Goal: Task Accomplishment & Management: Complete application form

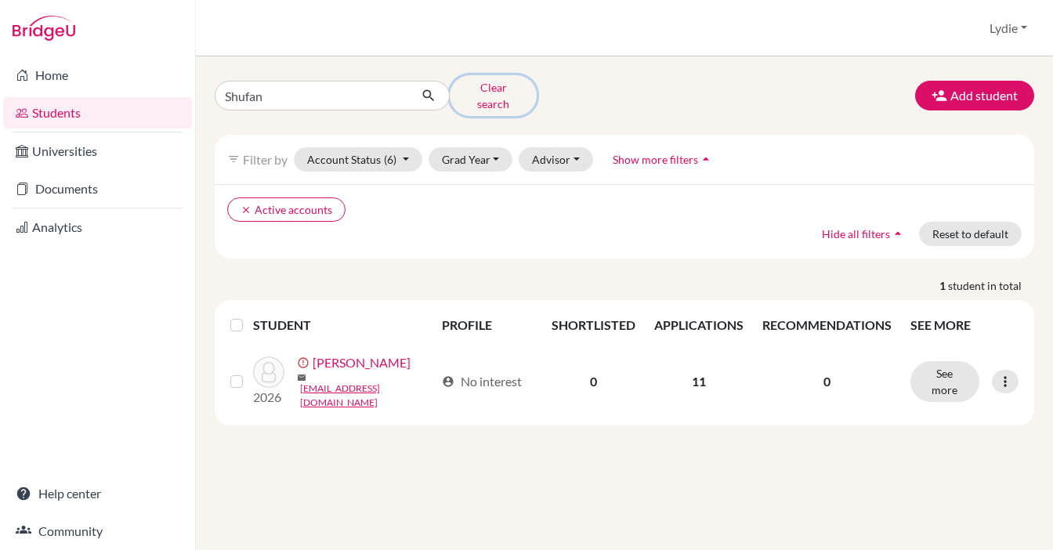
click at [466, 94] on button "Clear search" at bounding box center [493, 95] width 87 height 41
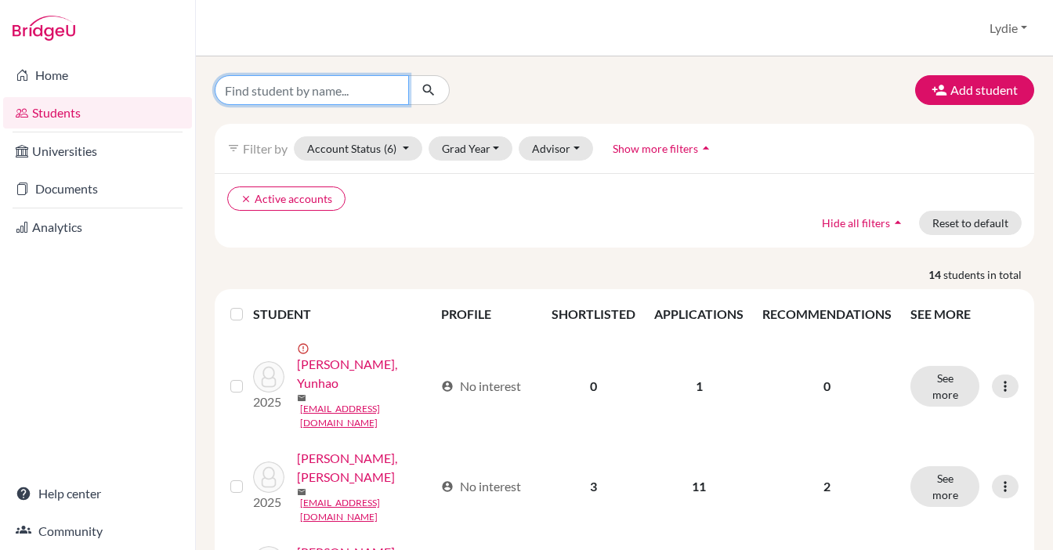
click at [318, 94] on input "Find student by name..." at bounding box center [312, 90] width 194 height 30
type input "a"
type input "haoning"
click button "submit" at bounding box center [429, 90] width 42 height 30
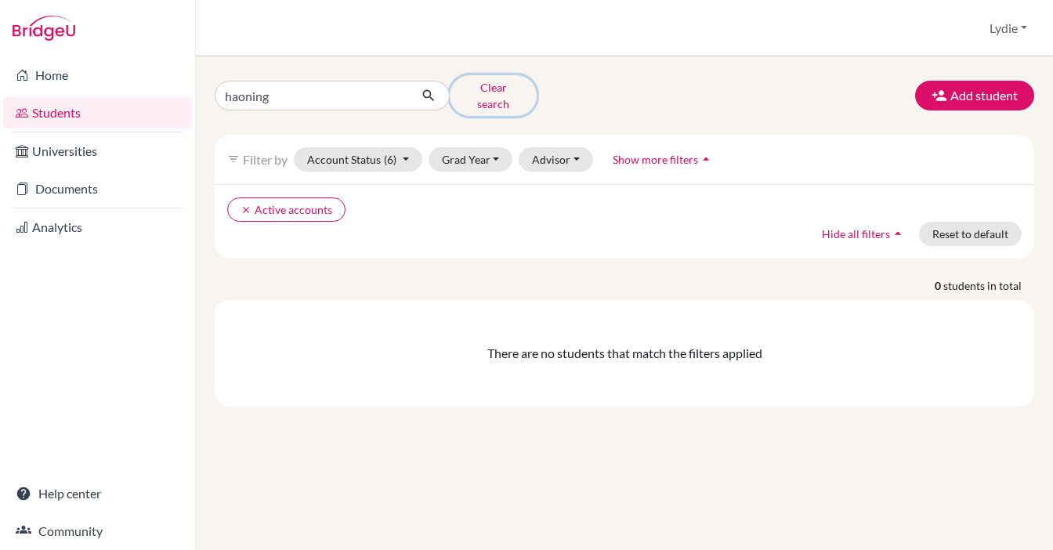
click at [480, 93] on button "Clear search" at bounding box center [493, 95] width 87 height 41
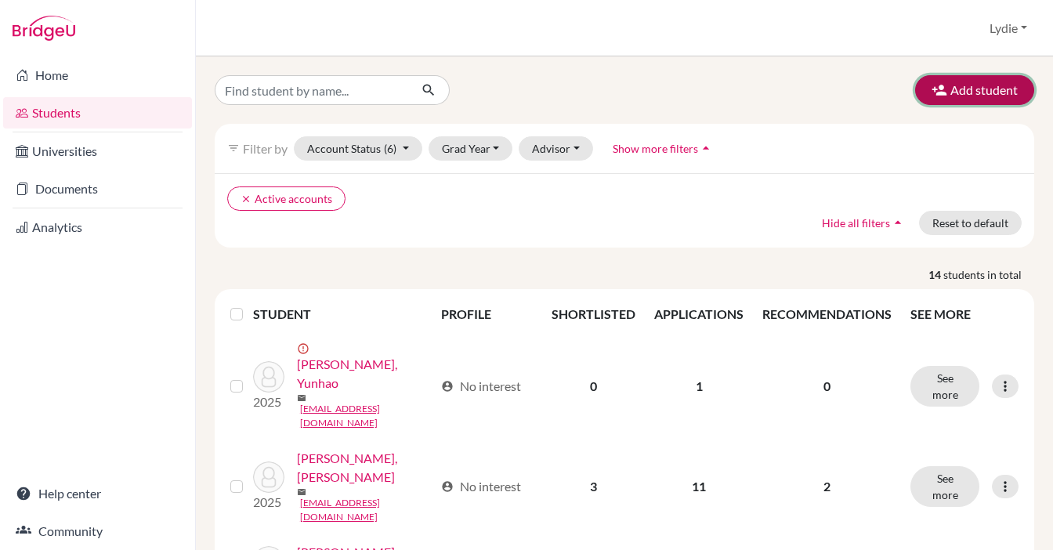
click at [992, 97] on button "Add student" at bounding box center [975, 90] width 119 height 30
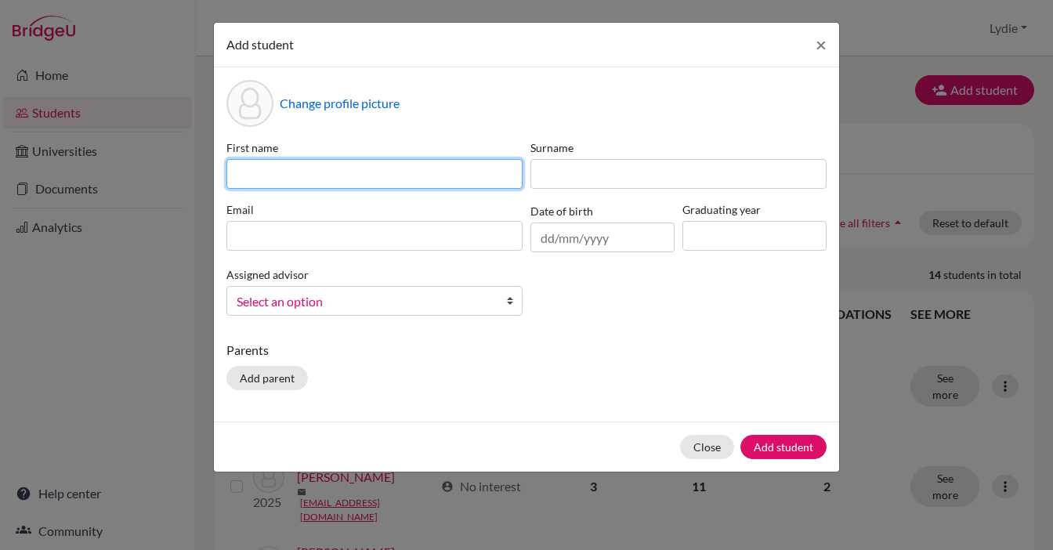
click at [386, 171] on input at bounding box center [375, 174] width 296 height 30
type input "Haoning"
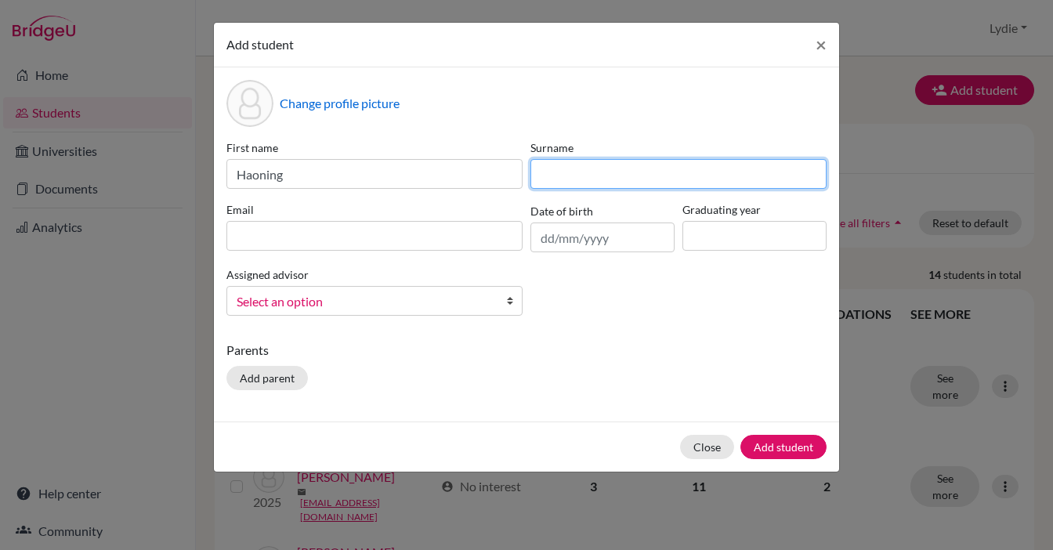
click at [570, 183] on input at bounding box center [679, 174] width 296 height 30
type input "Li"
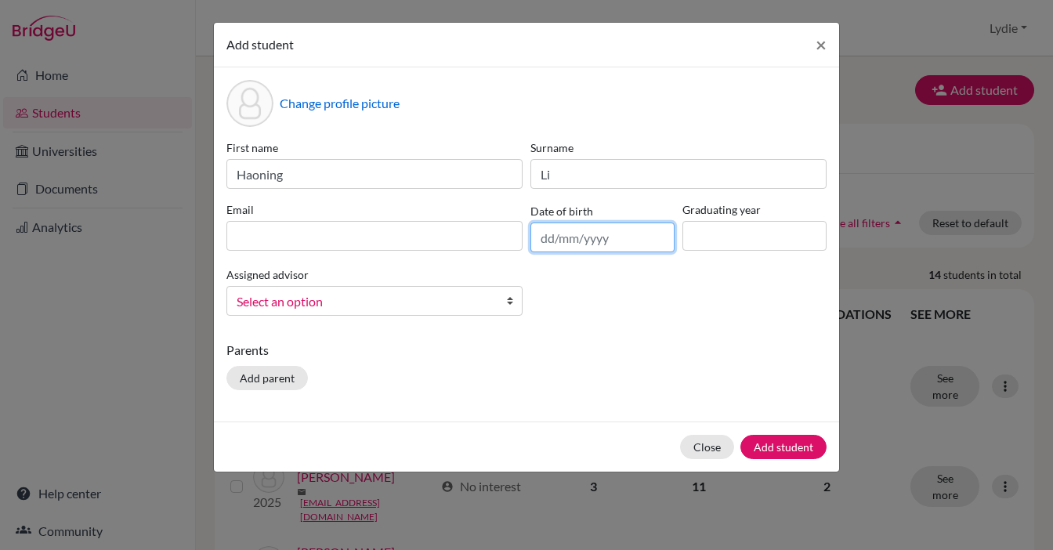
click at [557, 240] on input "text" at bounding box center [603, 238] width 144 height 30
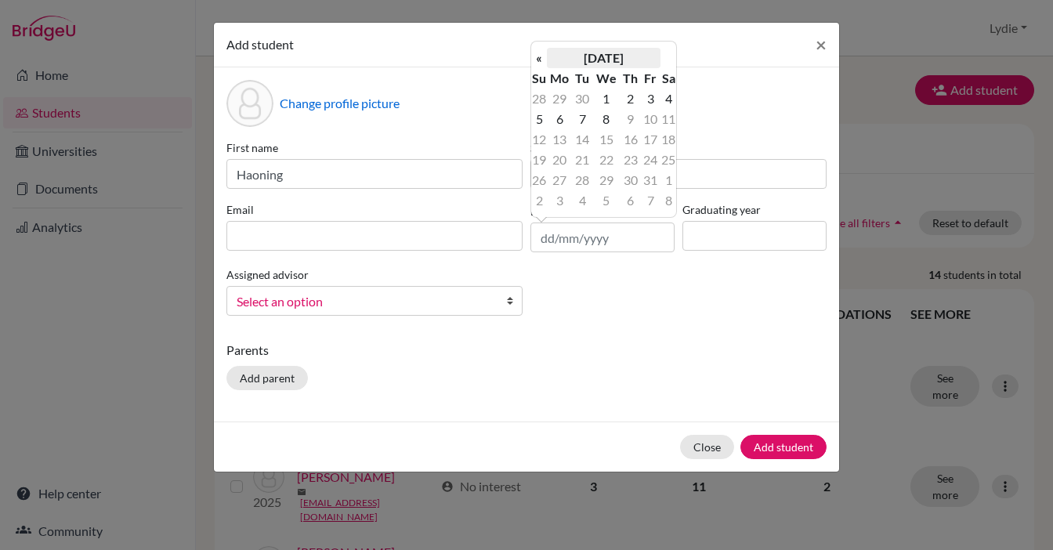
click at [629, 54] on th "October 2025" at bounding box center [604, 58] width 114 height 20
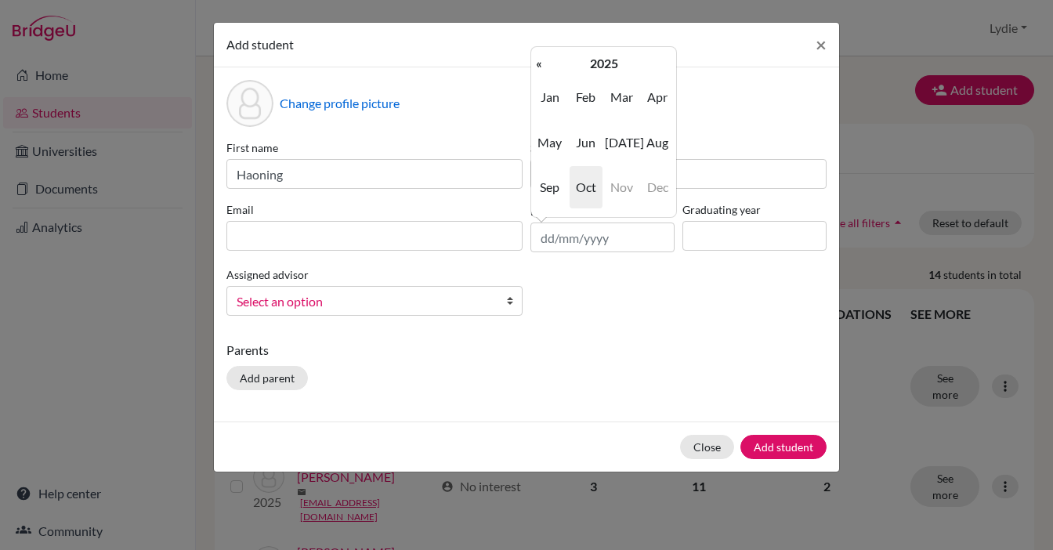
click at [629, 54] on th "2025" at bounding box center [604, 63] width 114 height 20
click at [541, 67] on th "«" at bounding box center [539, 63] width 16 height 20
click at [596, 191] on span "2008" at bounding box center [586, 187] width 33 height 42
click at [621, 143] on span "Jul" at bounding box center [621, 142] width 33 height 42
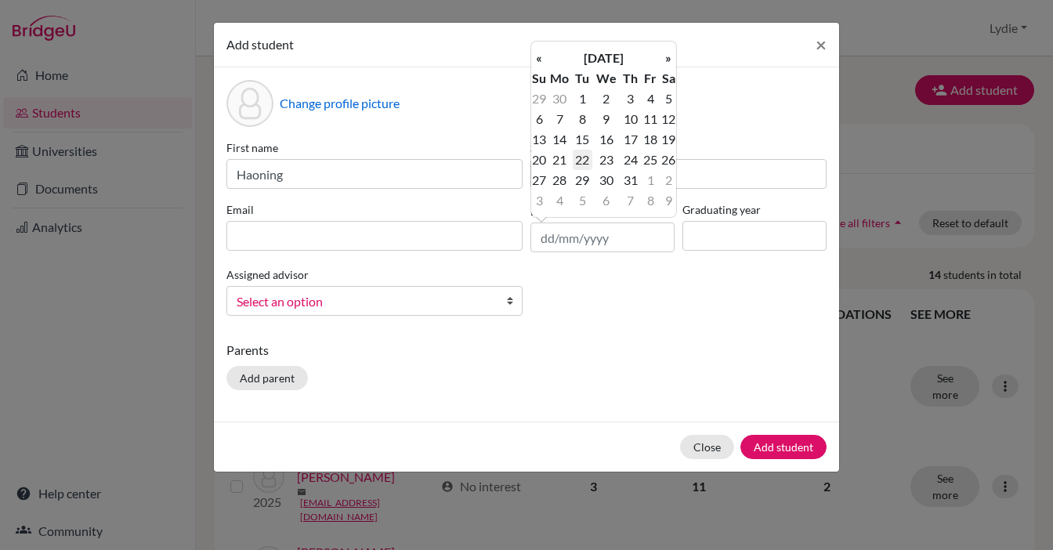
click at [583, 166] on td "22" at bounding box center [583, 160] width 20 height 20
type input "[DATE]"
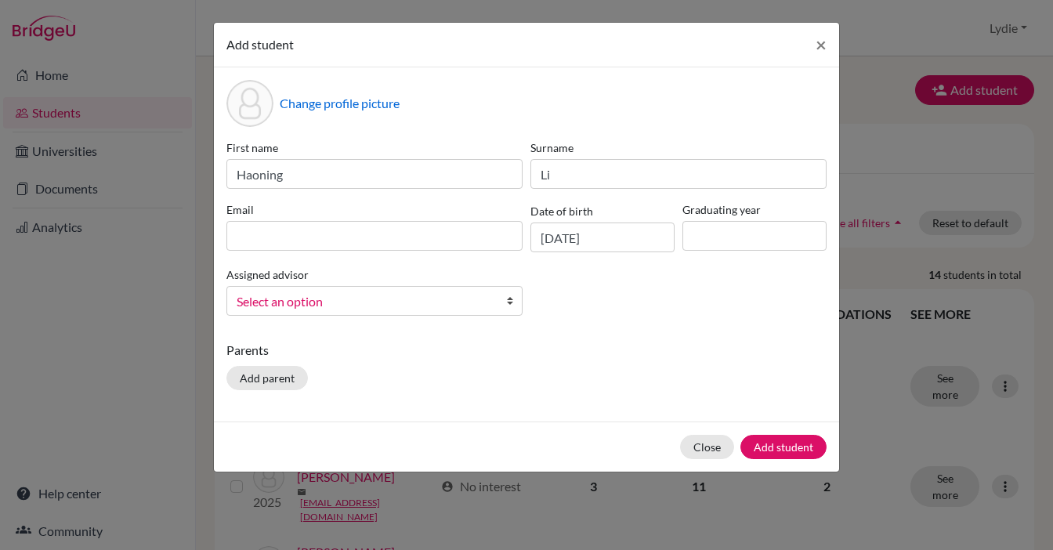
click at [621, 353] on p "Parents" at bounding box center [527, 350] width 600 height 19
click at [672, 241] on div "First name Haoning Surname Li Email Date of birth 22/07/2008 Graduating year As…" at bounding box center [527, 234] width 608 height 189
type input "2026"
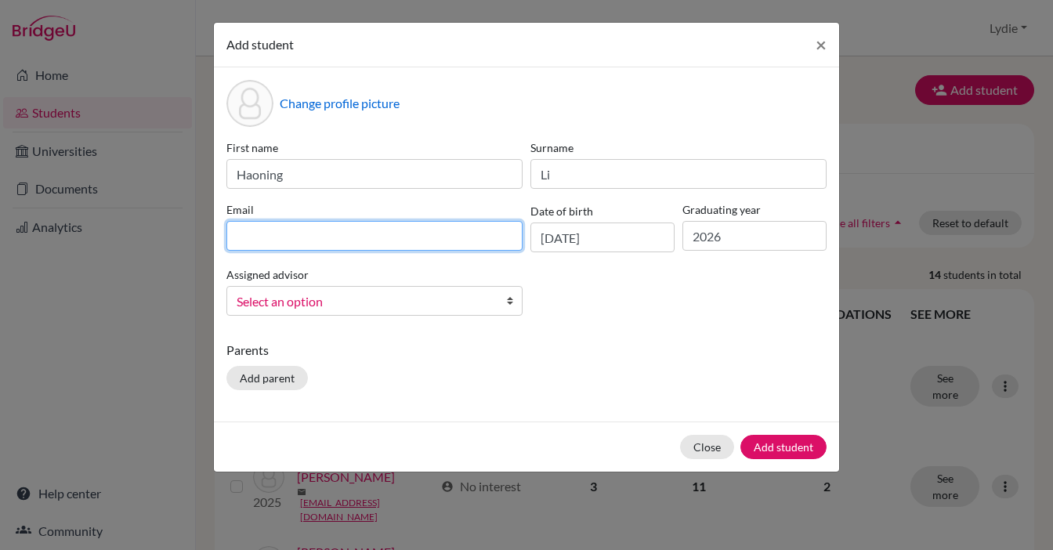
click at [282, 249] on input at bounding box center [375, 236] width 296 height 30
paste input "lihaoning722@163.com"
type input "lihaoning722@163.com"
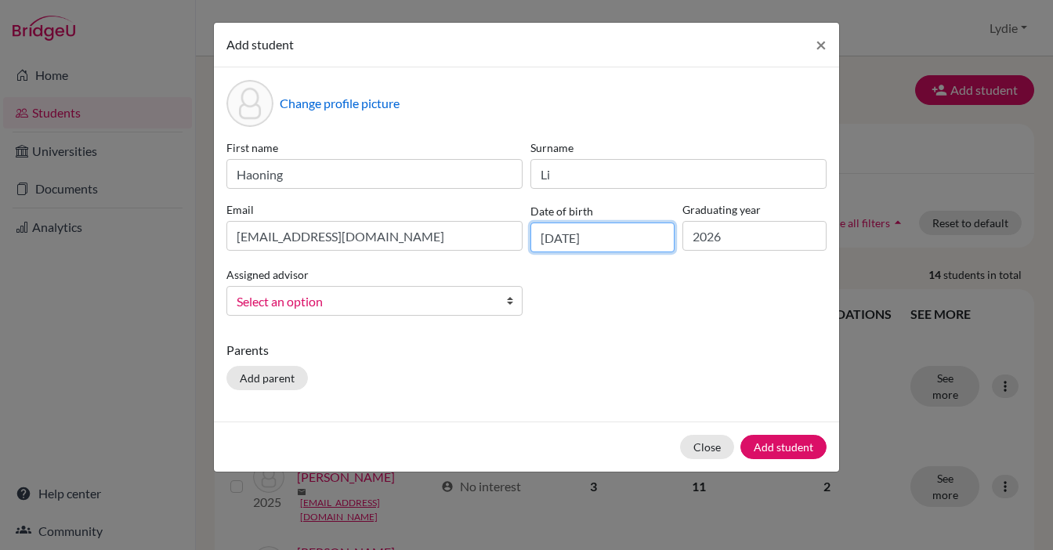
click at [567, 237] on input "[DATE]" at bounding box center [603, 238] width 144 height 30
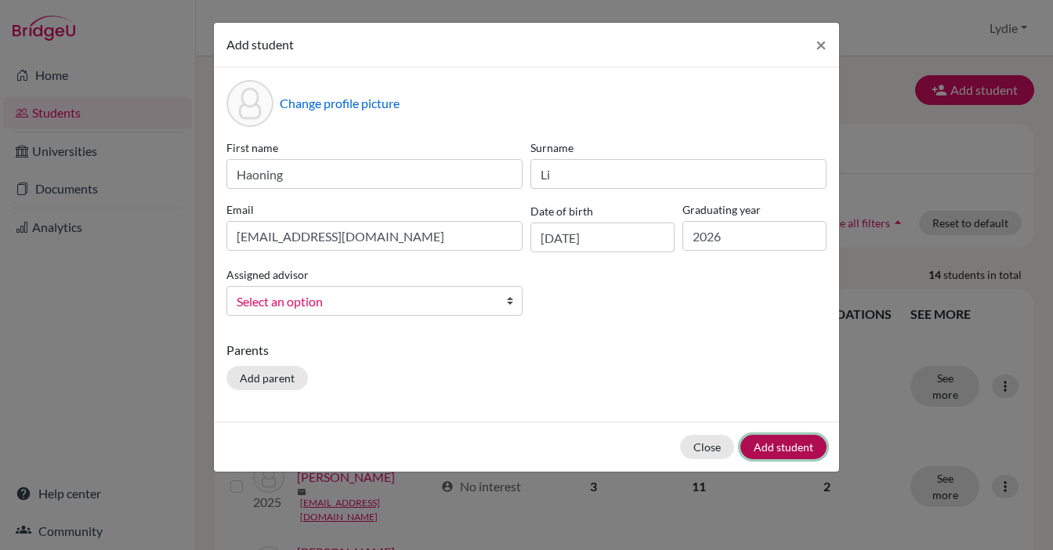
click at [796, 454] on button "Add student" at bounding box center [784, 447] width 86 height 24
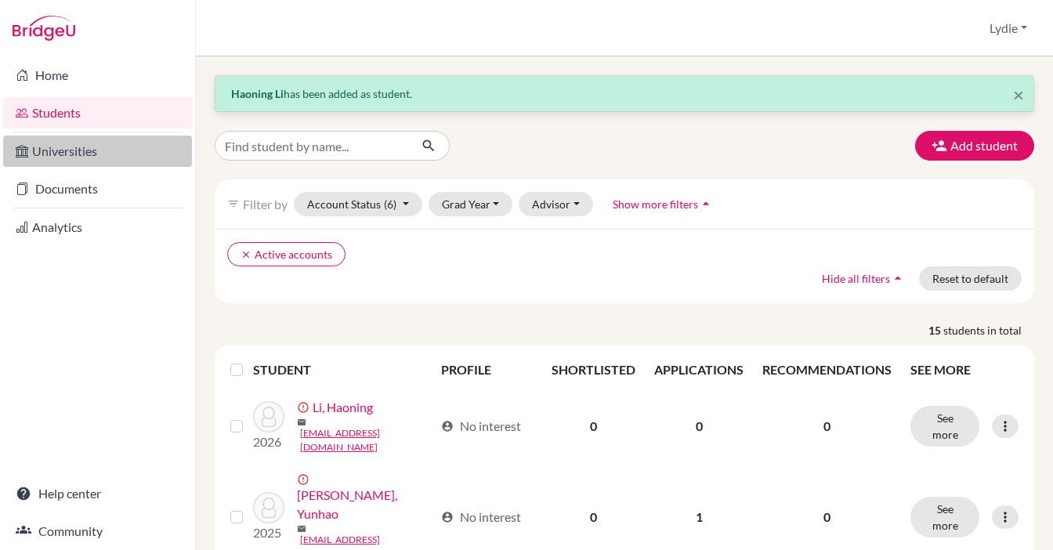
click at [117, 138] on link "Universities" at bounding box center [97, 151] width 189 height 31
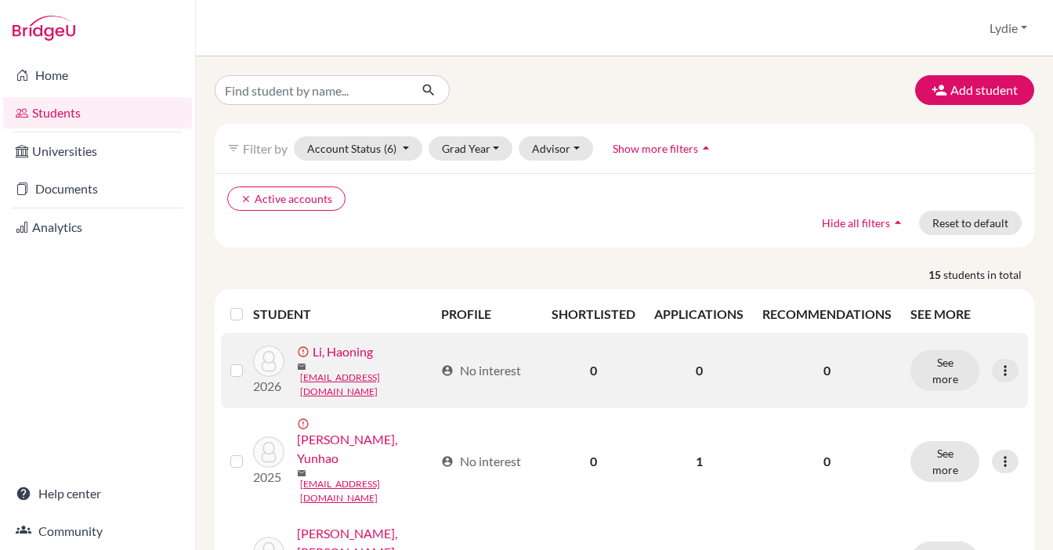
click at [333, 361] on link "Li, Haoning" at bounding box center [343, 352] width 60 height 19
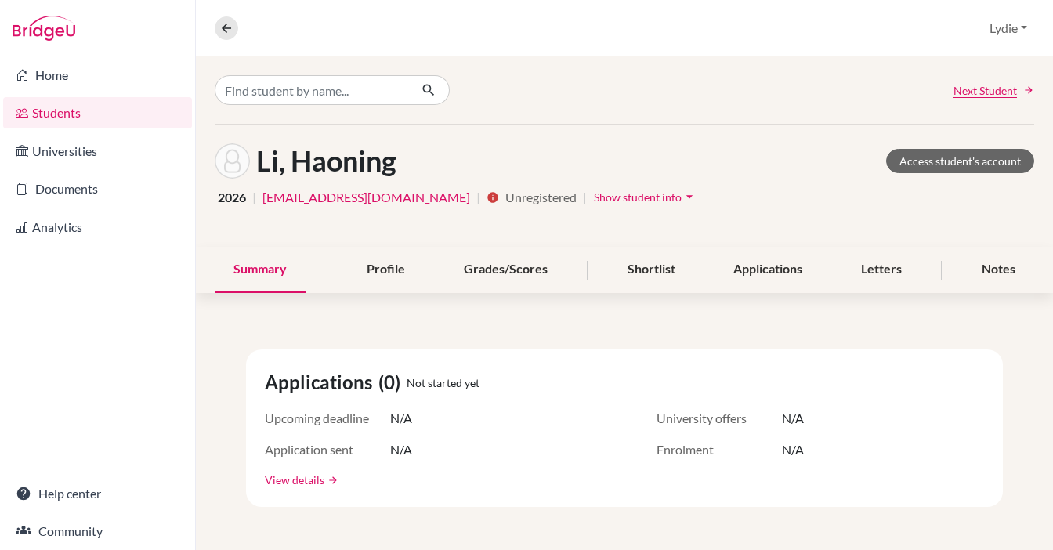
scroll to position [10, 0]
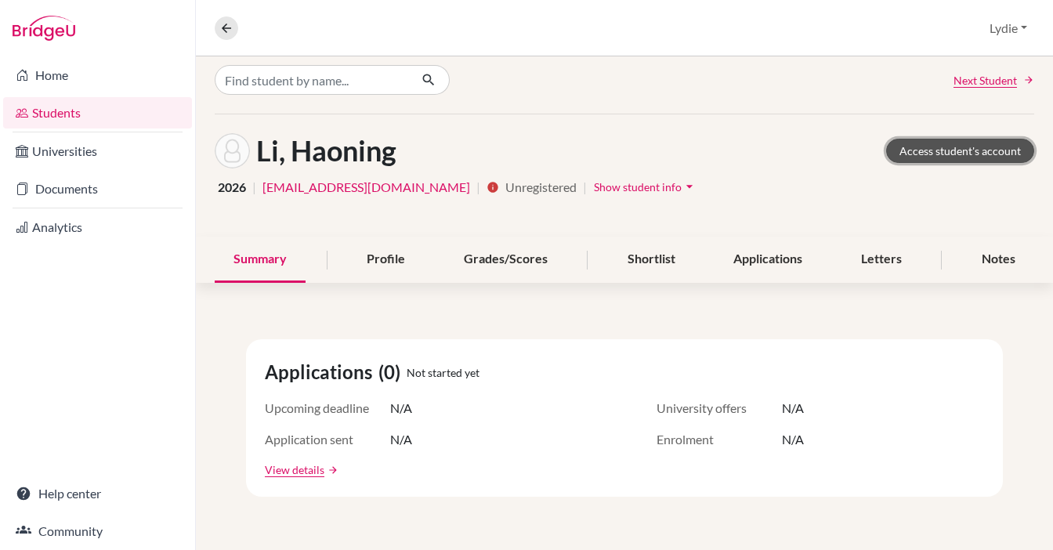
click at [966, 154] on link "Access student's account" at bounding box center [961, 151] width 148 height 24
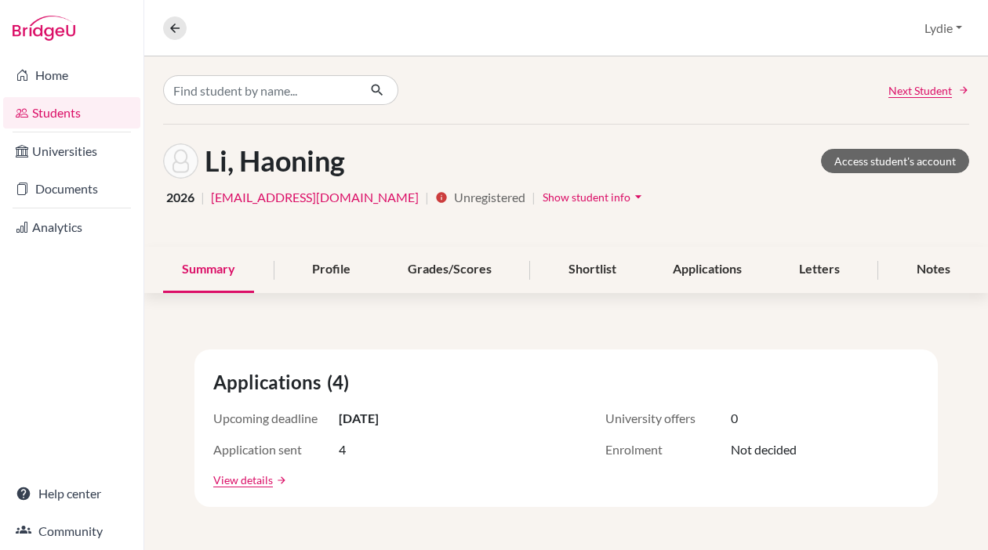
scroll to position [20, 0]
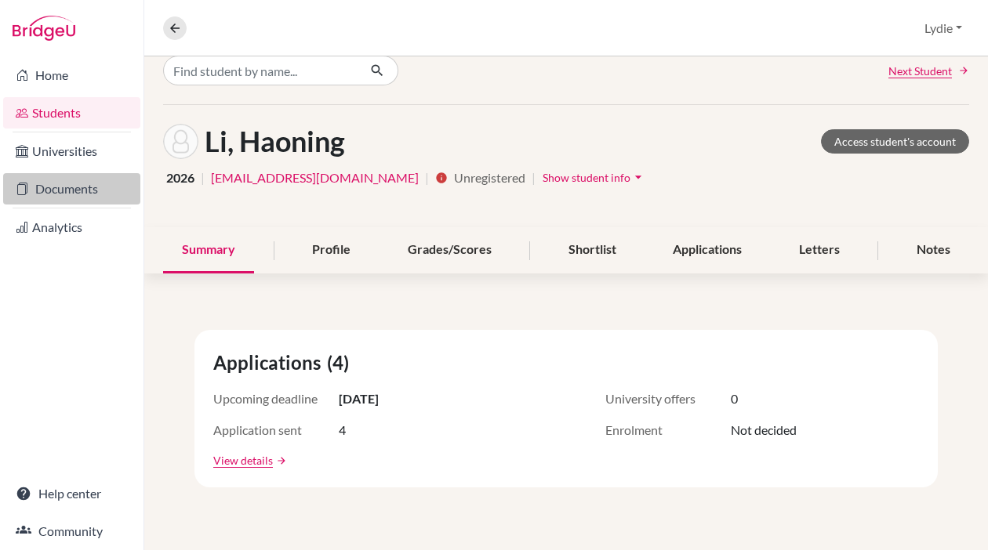
click at [60, 184] on link "Documents" at bounding box center [71, 188] width 137 height 31
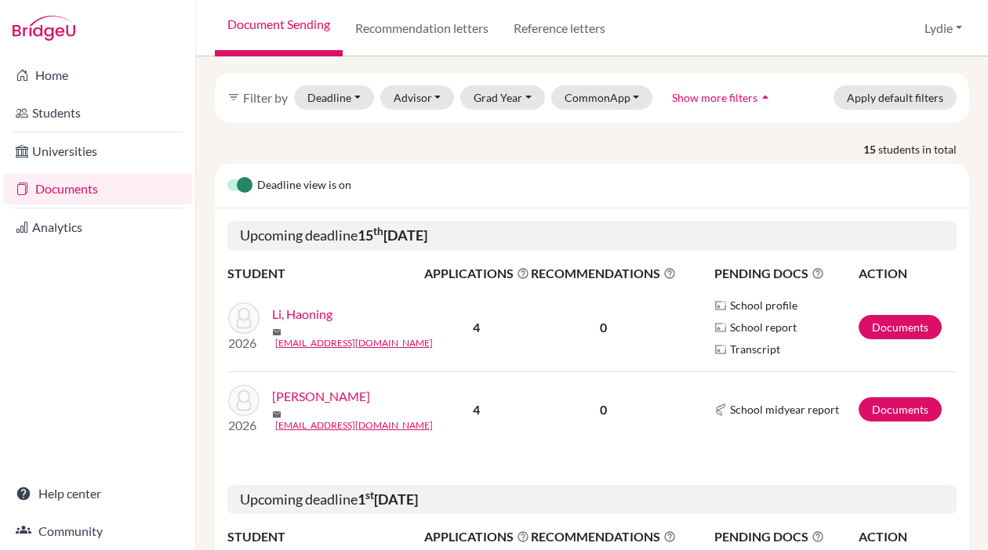
scroll to position [61, 0]
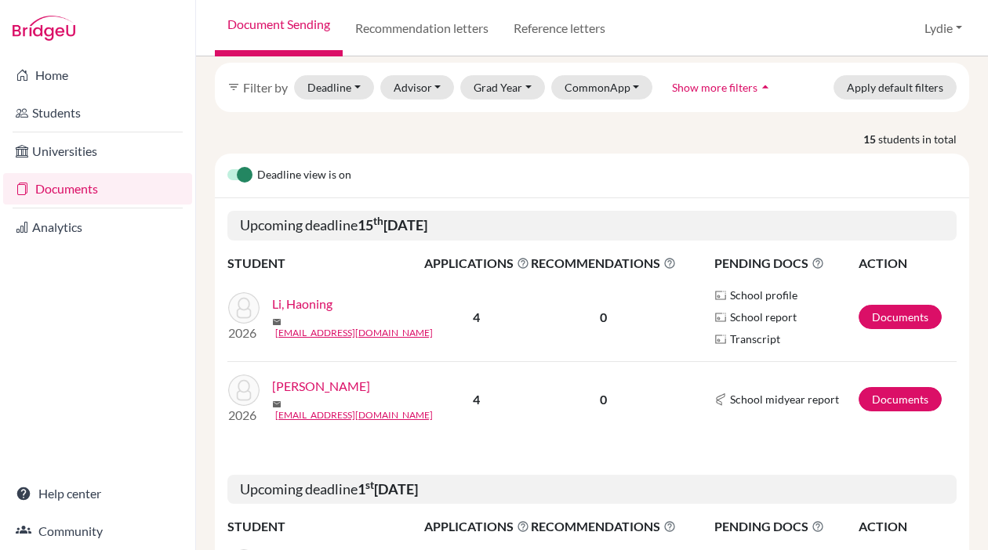
click at [318, 310] on link "Li, Haoning" at bounding box center [302, 304] width 60 height 19
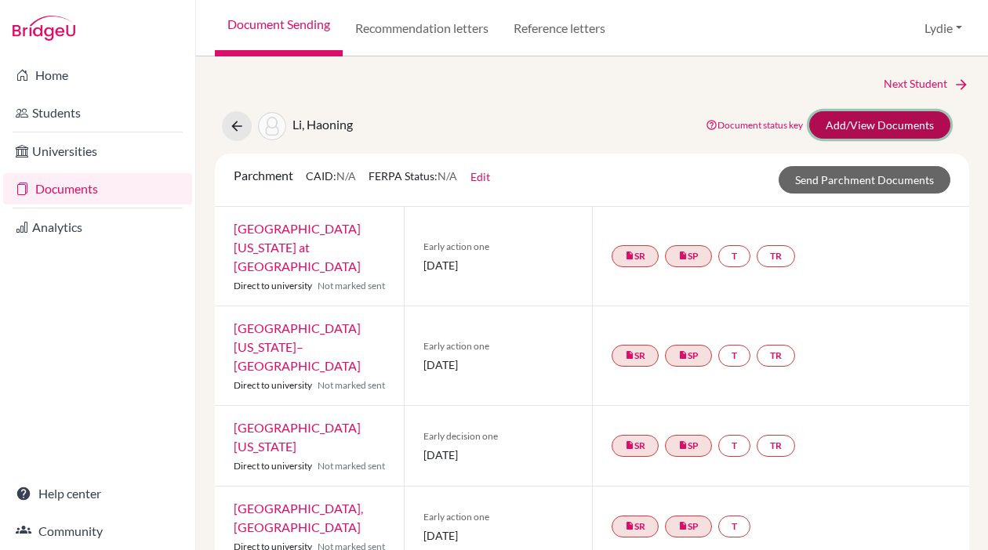
click at [875, 121] on link "Add/View Documents" at bounding box center [879, 124] width 141 height 27
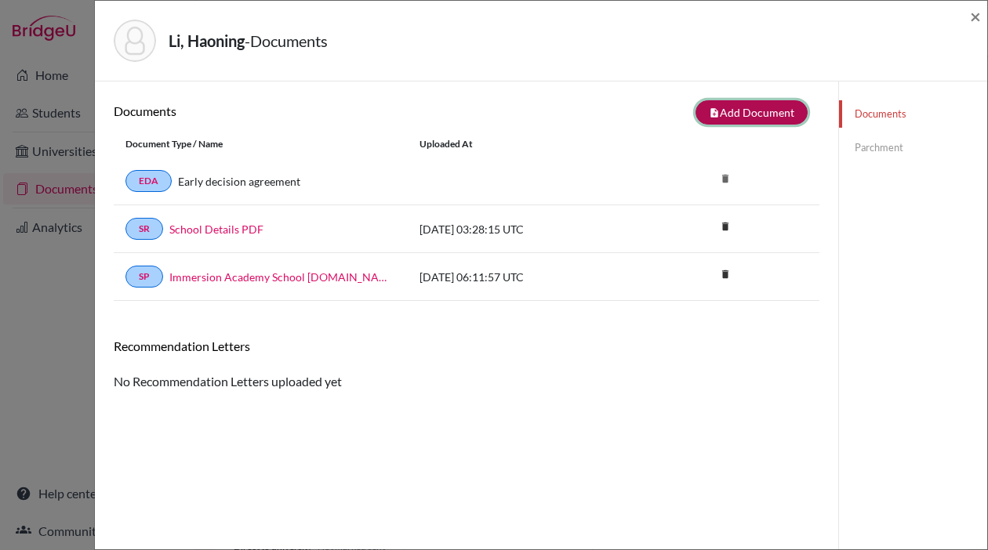
click at [715, 119] on button "note_add Add Document" at bounding box center [751, 112] width 112 height 24
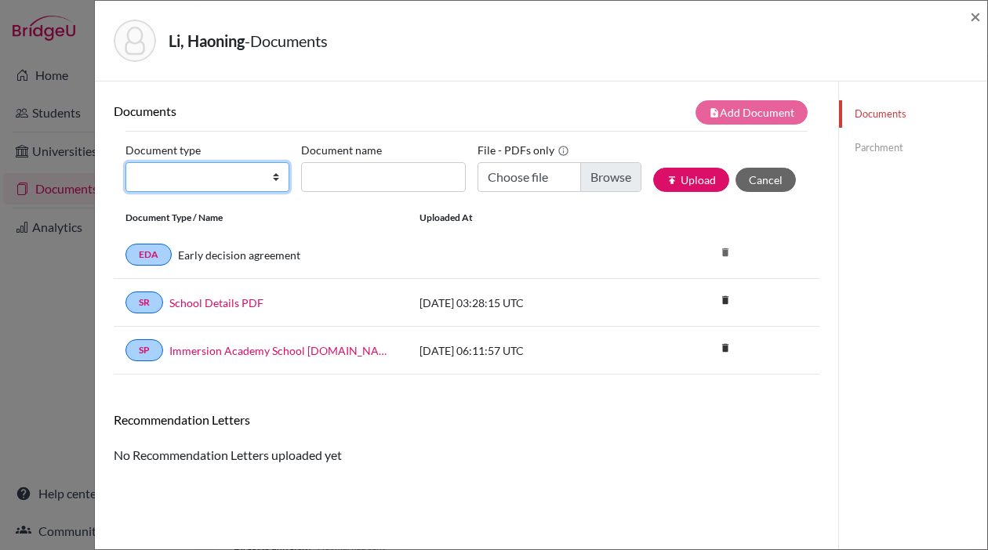
click at [142, 183] on select "Change explanation for Common App reports Counselor recommendation Fee waiver I…" at bounding box center [207, 177] width 164 height 30
select select "2"
click at [125, 162] on select "Change explanation for Common App reports Counselor recommendation Fee waiver I…" at bounding box center [207, 177] width 164 height 30
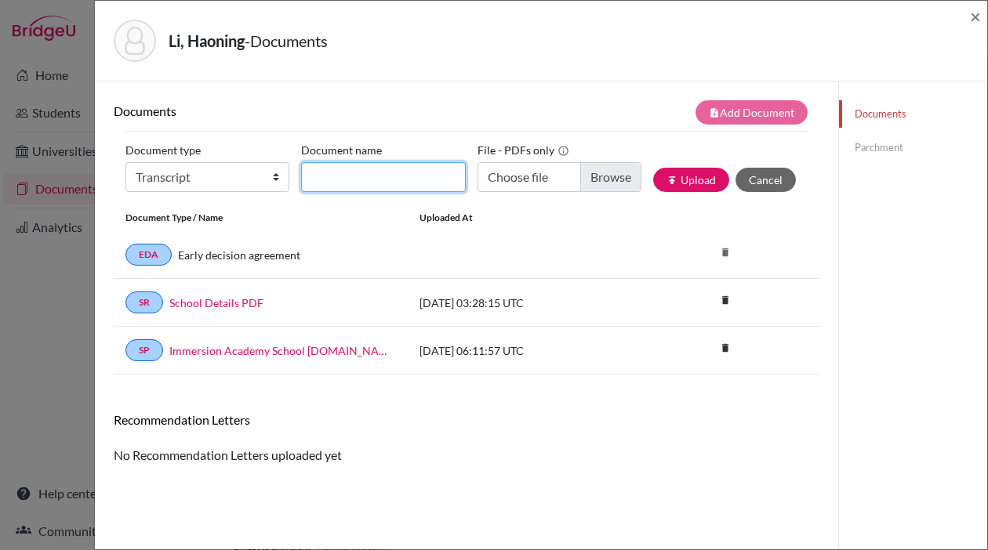
click at [401, 182] on input "Document name" at bounding box center [383, 177] width 164 height 30
type input "Haoning Li-Transcript"
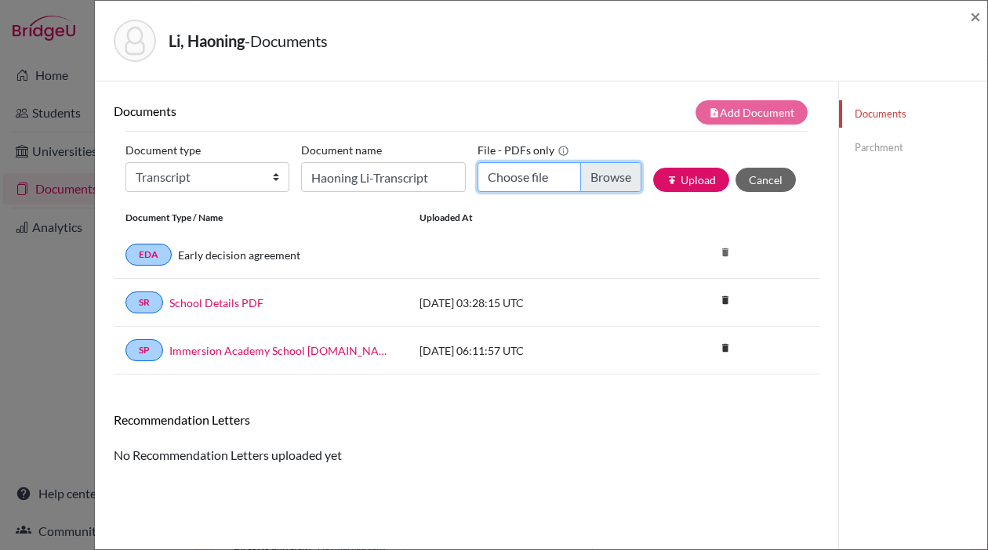
click at [581, 169] on input "Choose file" at bounding box center [559, 177] width 164 height 30
click at [579, 175] on input "Choose file" at bounding box center [559, 177] width 164 height 30
type input "C:\fakepath\signed_Haoning_Li-Immersion_Transcript-20250919.pdf"
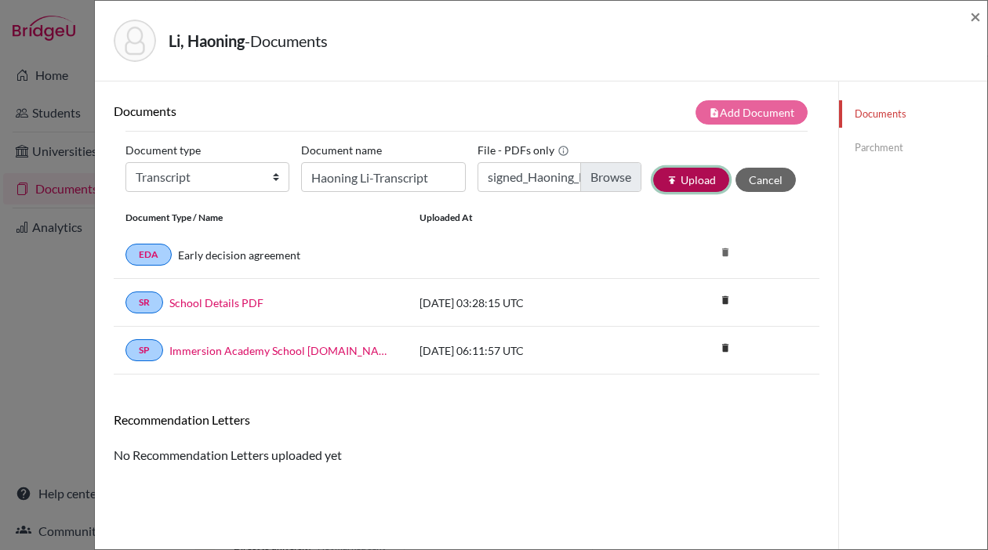
click at [698, 190] on button "publish Upload" at bounding box center [691, 180] width 76 height 24
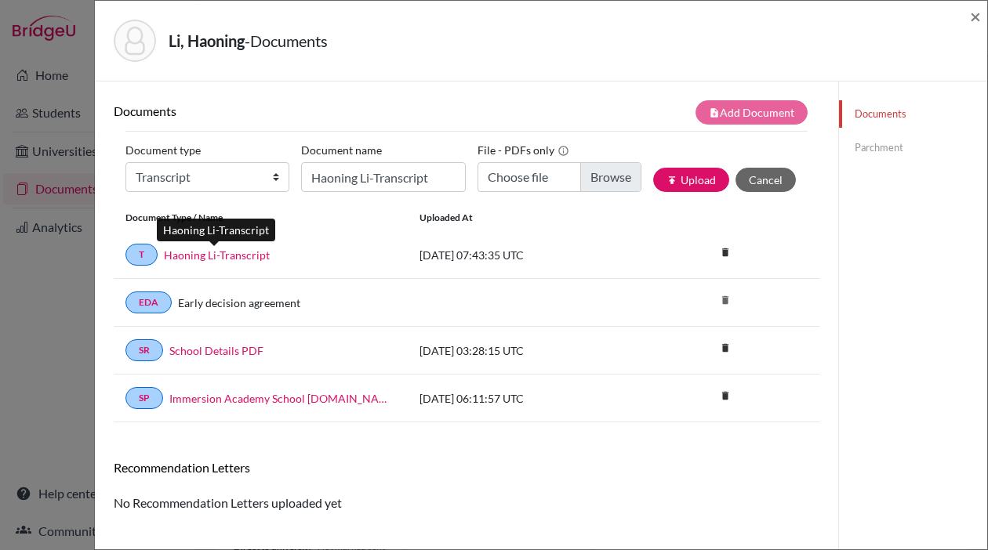
click at [173, 256] on link "Haoning Li-Transcript" at bounding box center [217, 255] width 106 height 16
click at [874, 150] on link "Parchment" at bounding box center [913, 147] width 148 height 27
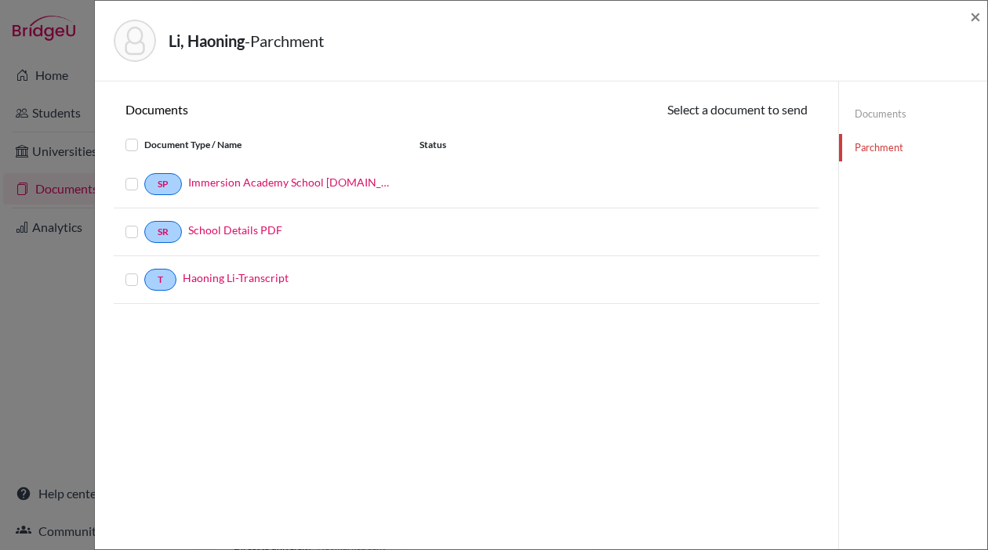
click at [144, 270] on label at bounding box center [144, 270] width 0 height 0
click at [0, 0] on input "checkbox" at bounding box center [0, 0] width 0 height 0
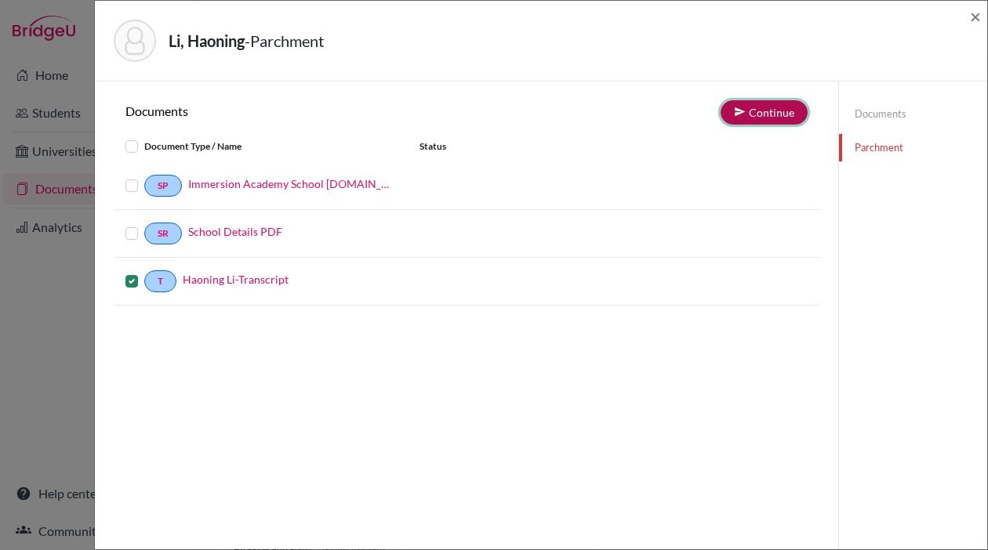
click at [779, 118] on button "Continue" at bounding box center [763, 112] width 87 height 24
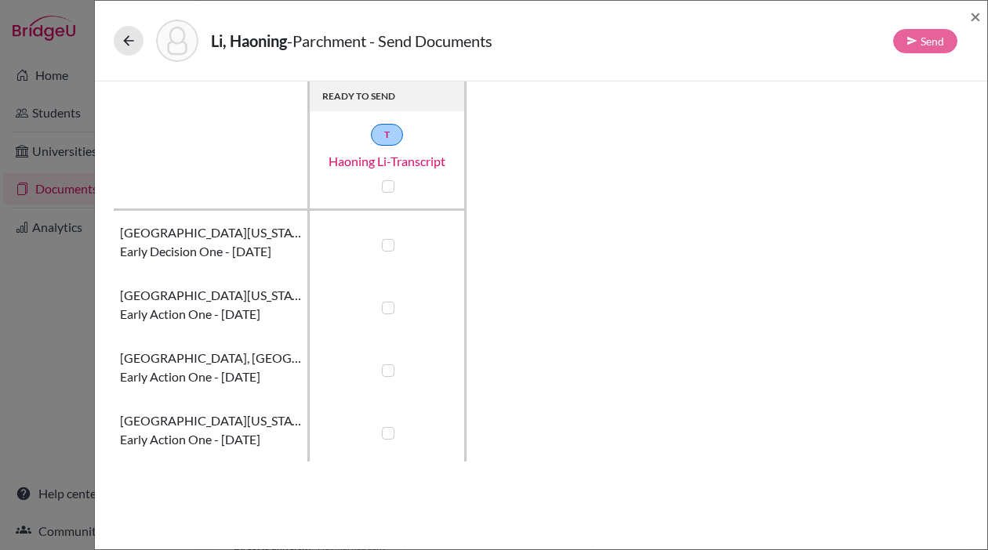
click at [395, 186] on div at bounding box center [387, 186] width 19 height 19
click at [388, 186] on label at bounding box center [388, 186] width 13 height 13
click at [388, 186] on input "checkbox" at bounding box center [384, 185] width 13 height 16
checkbox input "true"
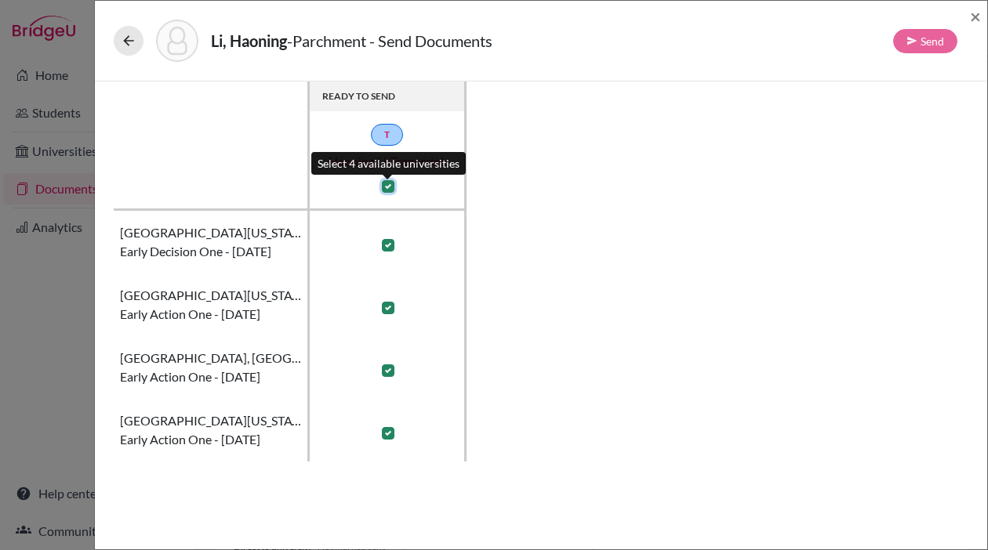
checkbox input "true"
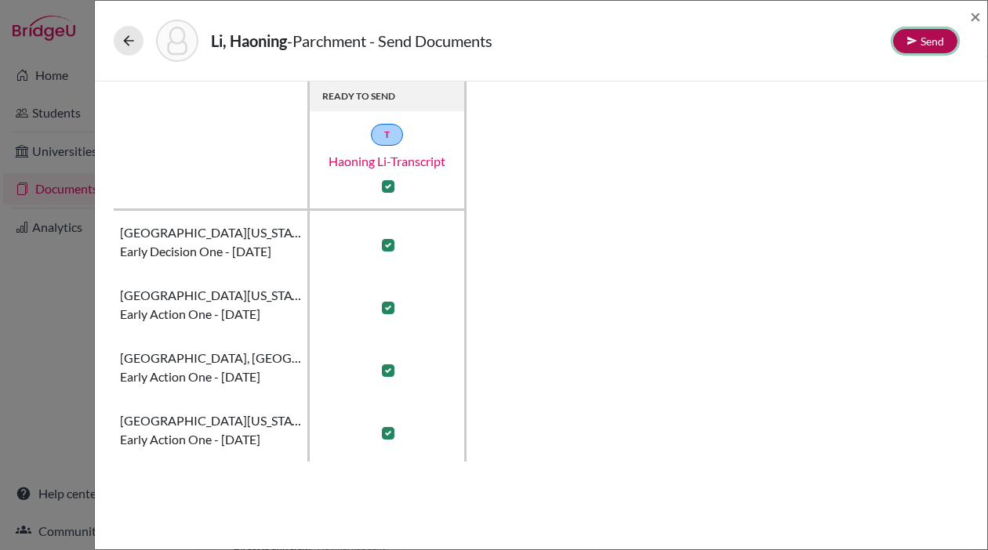
click at [916, 44] on icon at bounding box center [911, 40] width 11 height 11
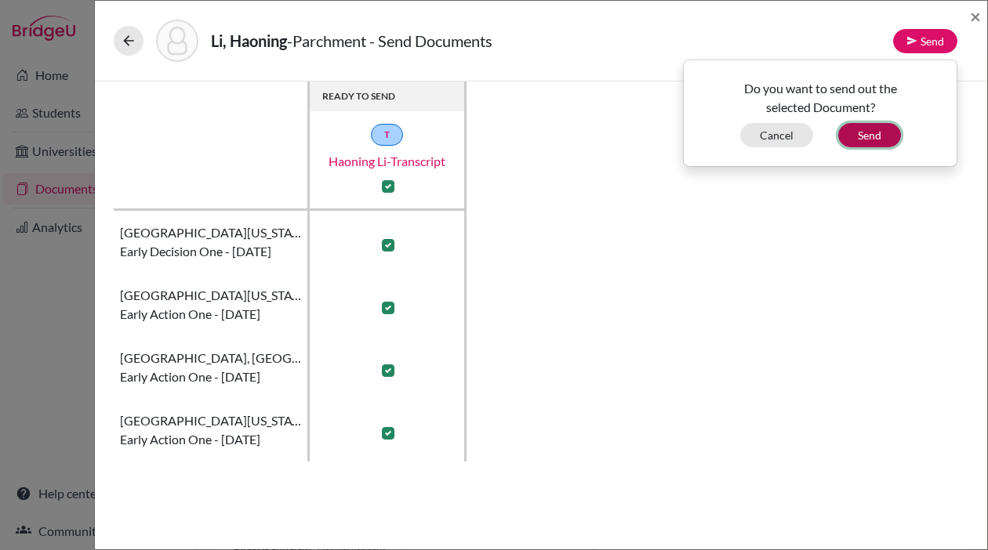
click at [876, 140] on button "Send" at bounding box center [869, 135] width 63 height 24
checkbox input "false"
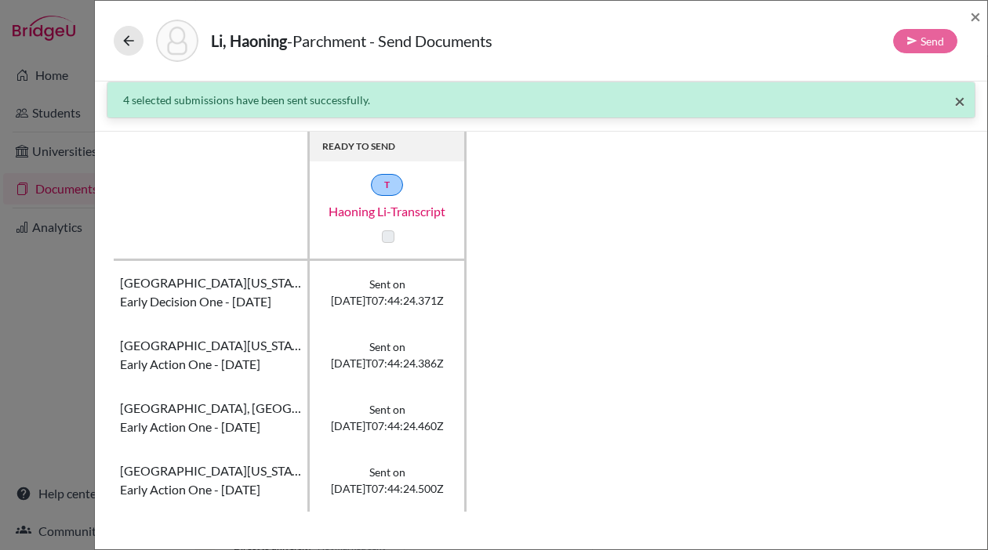
click at [954, 103] on span "×" at bounding box center [959, 100] width 11 height 23
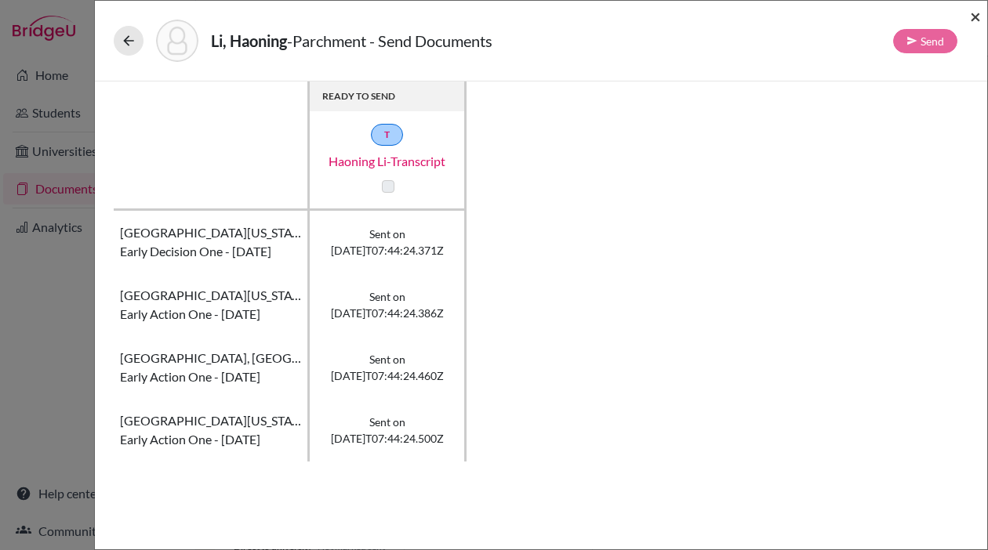
drag, startPoint x: 970, startPoint y: 16, endPoint x: 970, endPoint y: 5, distance: 11.0
click at [970, 16] on span "×" at bounding box center [975, 16] width 11 height 23
